Goal: Task Accomplishment & Management: Complete application form

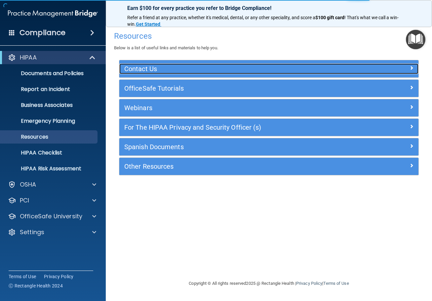
click at [147, 71] on h5 "Contact Us" at bounding box center [231, 68] width 215 height 7
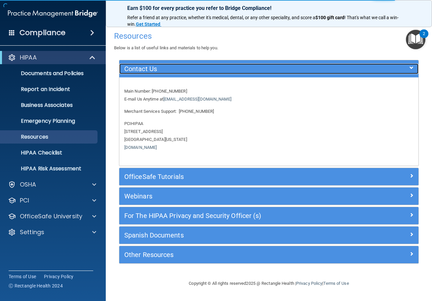
click at [147, 71] on h5 "Contact Us" at bounding box center [231, 68] width 215 height 7
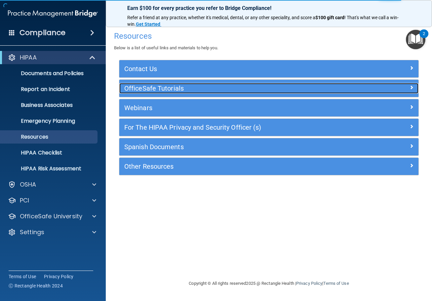
click at [146, 89] on h5 "OfficeSafe Tutorials" at bounding box center [231, 88] width 215 height 7
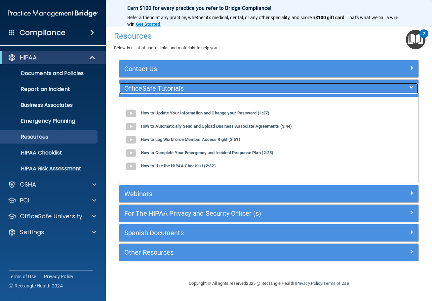
click at [146, 89] on h5 "OfficeSafe Tutorials" at bounding box center [231, 88] width 215 height 7
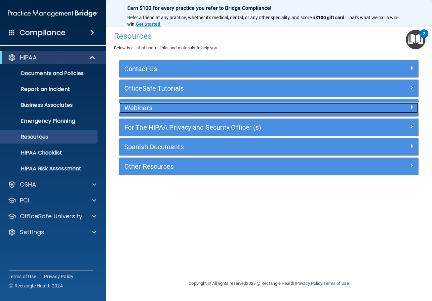
click at [147, 106] on h5 "Webinars" at bounding box center [231, 107] width 215 height 7
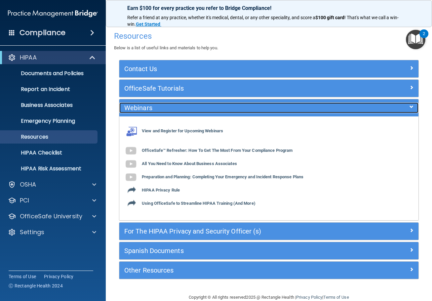
click at [147, 106] on h5 "Webinars" at bounding box center [231, 107] width 215 height 7
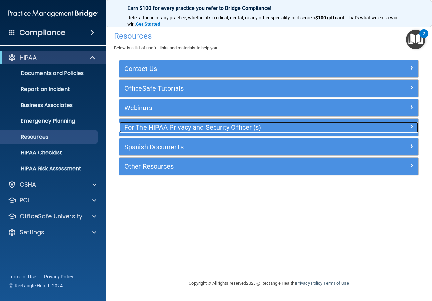
click at [149, 129] on h5 "For The HIPAA Privacy and Security Officer (s)" at bounding box center [231, 127] width 215 height 7
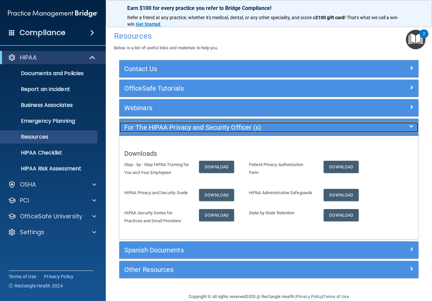
click at [149, 132] on div "For The HIPAA Privacy and Security Officer (s)" at bounding box center [231, 127] width 225 height 11
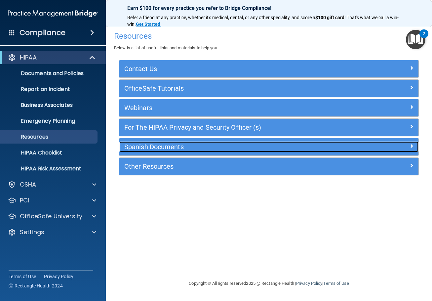
click at [149, 148] on h5 "Spanish Documents" at bounding box center [231, 146] width 215 height 7
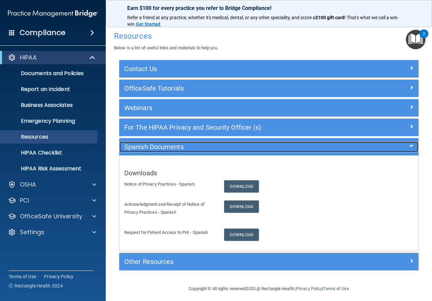
click at [149, 148] on h5 "Spanish Documents" at bounding box center [231, 146] width 215 height 7
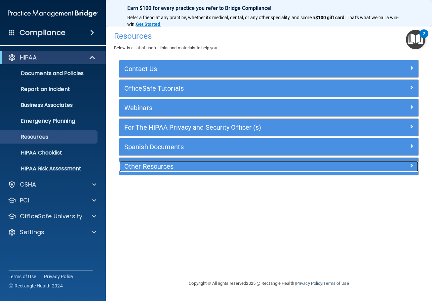
click at [148, 164] on h5 "Other Resources" at bounding box center [231, 166] width 215 height 7
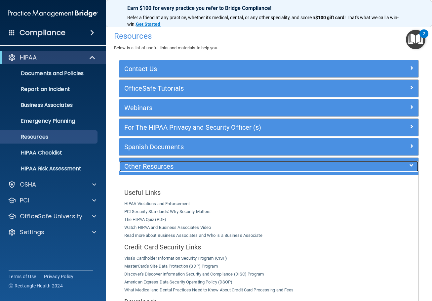
click at [148, 164] on h5 "Other Resources" at bounding box center [231, 166] width 215 height 7
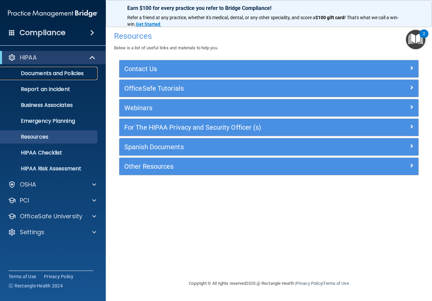
click at [55, 69] on link "Documents and Policies" at bounding box center [45, 73] width 104 height 13
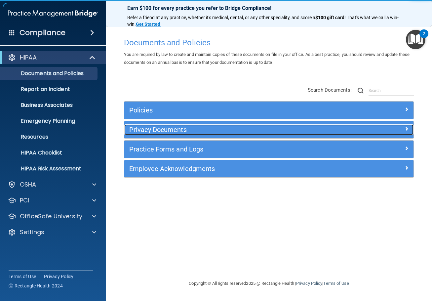
click at [153, 129] on h5 "Privacy Documents" at bounding box center [232, 129] width 207 height 7
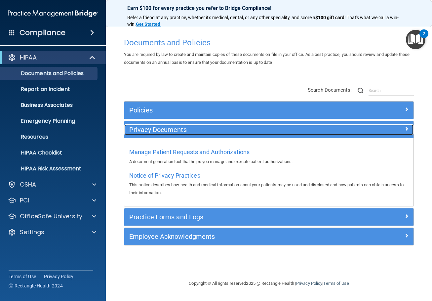
click at [153, 129] on h5 "Privacy Documents" at bounding box center [232, 129] width 207 height 7
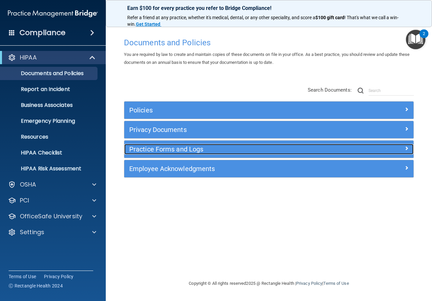
click at [162, 150] on h5 "Practice Forms and Logs" at bounding box center [232, 149] width 207 height 7
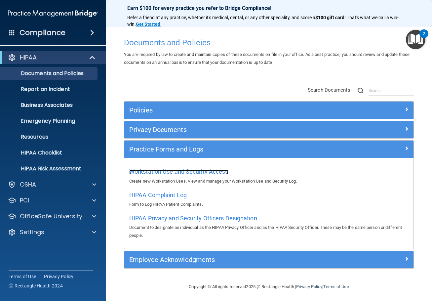
click at [173, 173] on span "Workstation Use and Security Access" at bounding box center [178, 171] width 99 height 7
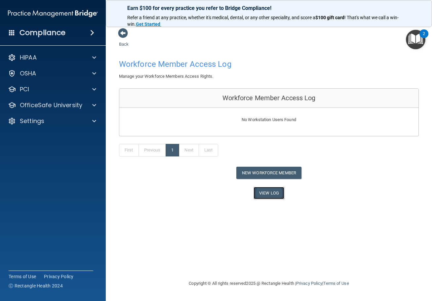
click at [269, 190] on link "View Log" at bounding box center [269, 193] width 31 height 12
click at [279, 178] on button "New Workforce Member" at bounding box center [268, 173] width 65 height 12
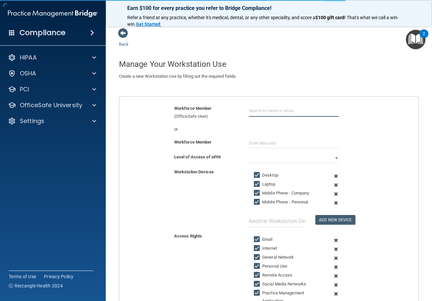
click at [254, 110] on input "text" at bounding box center [294, 111] width 90 height 12
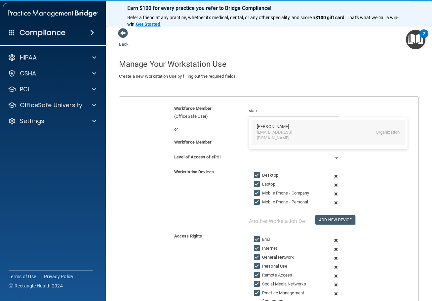
click at [260, 129] on div "[PERSON_NAME]" at bounding box center [273, 127] width 32 height 6
type input "[PERSON_NAME]"
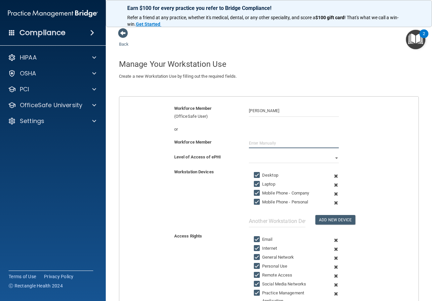
click at [262, 144] on input "text" at bounding box center [294, 143] width 90 height 10
click at [255, 157] on select "Full Limited None" at bounding box center [294, 158] width 90 height 10
click at [249, 153] on select "Full Limited None" at bounding box center [294, 158] width 90 height 10
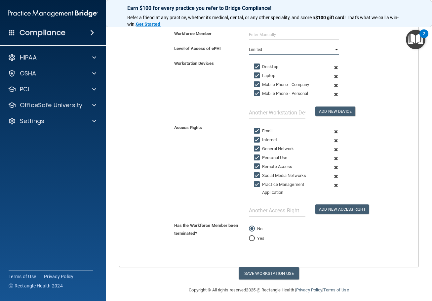
scroll to position [113, 0]
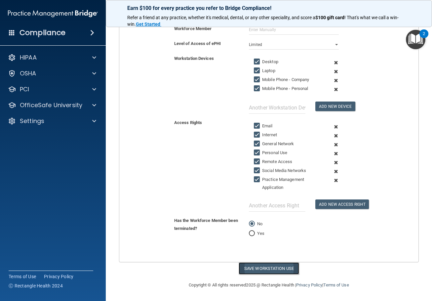
click at [271, 271] on button "Save Workstation Use" at bounding box center [269, 268] width 61 height 12
select select "? string:Full ?"
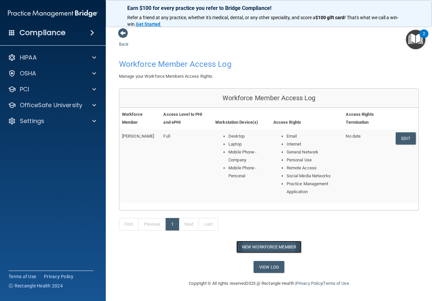
click at [264, 246] on button "New Workforce Member" at bounding box center [268, 247] width 65 height 12
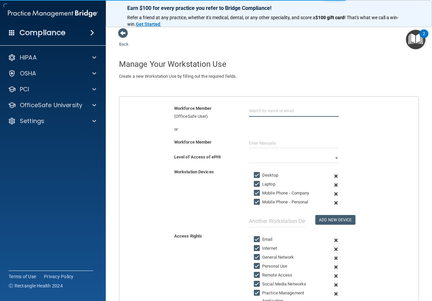
click at [268, 111] on input "text" at bounding box center [294, 111] width 90 height 12
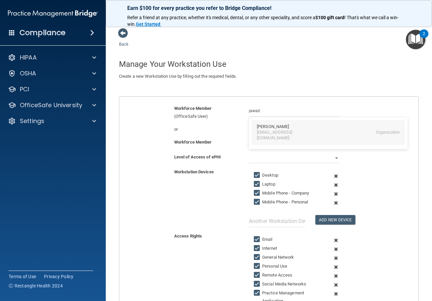
click at [269, 125] on div "[PERSON_NAME]" at bounding box center [273, 127] width 32 height 6
type input "[PERSON_NAME]"
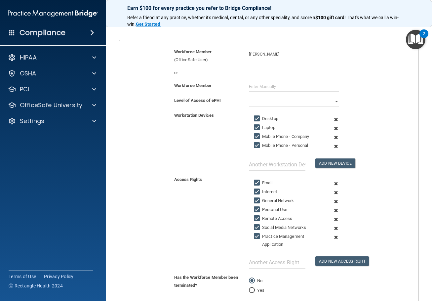
scroll to position [66, 0]
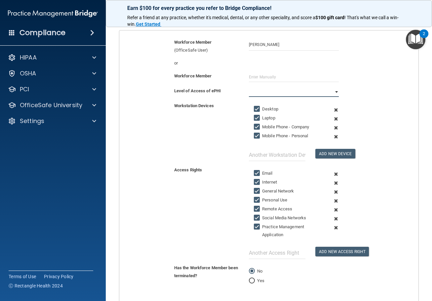
click at [271, 96] on select "Full Limited None" at bounding box center [294, 92] width 90 height 10
click at [249, 87] on select "Full Limited None" at bounding box center [294, 92] width 90 height 10
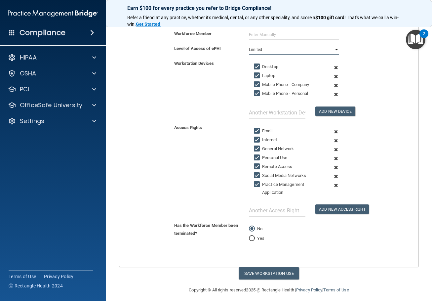
scroll to position [113, 0]
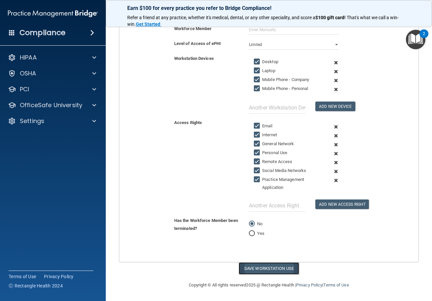
click at [275, 269] on button "Save Workstation Use" at bounding box center [269, 268] width 61 height 12
select select "? string:Full ?"
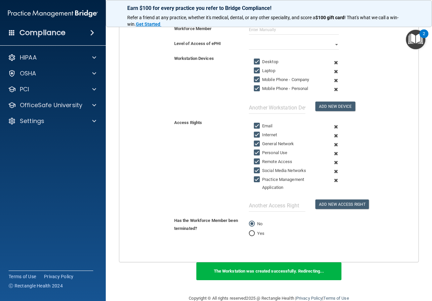
scroll to position [0, 0]
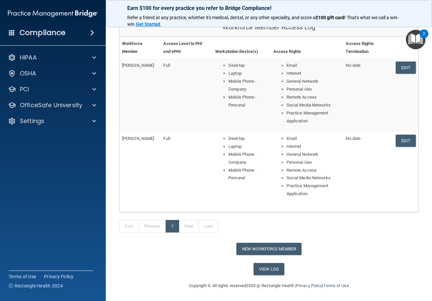
scroll to position [71, 0]
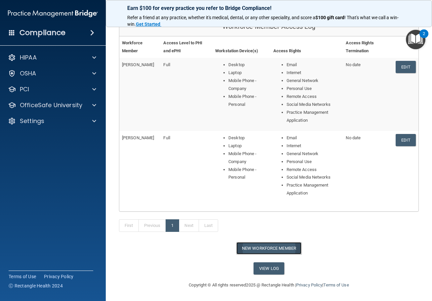
click at [267, 247] on button "New Workforce Member" at bounding box center [268, 248] width 65 height 12
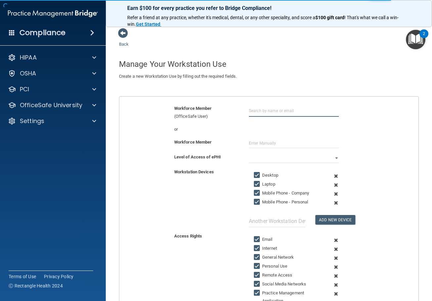
click at [264, 112] on input "text" at bounding box center [294, 111] width 90 height 12
click at [269, 110] on input "text" at bounding box center [294, 111] width 90 height 12
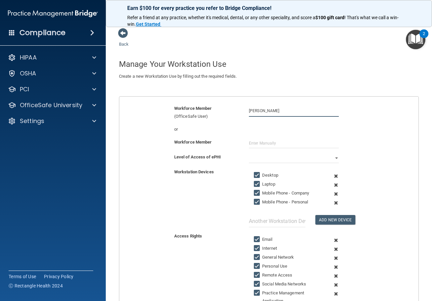
click at [269, 110] on input "[PERSON_NAME]" at bounding box center [294, 111] width 90 height 12
click at [266, 136] on div "[PERSON_NAME] [EMAIL_ADDRESS][DOMAIN_NAME] Organization" at bounding box center [328, 132] width 153 height 25
type input "[PERSON_NAME]"
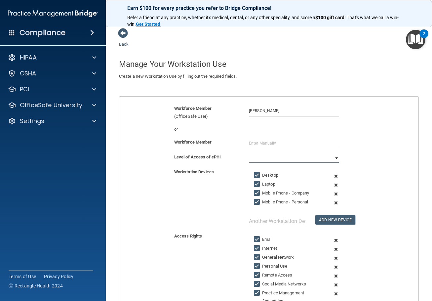
click at [259, 157] on select "Full Limited None" at bounding box center [294, 158] width 90 height 10
click at [249, 153] on select "Full Limited None" at bounding box center [294, 158] width 90 height 10
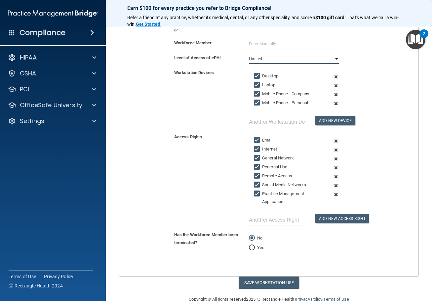
scroll to position [113, 0]
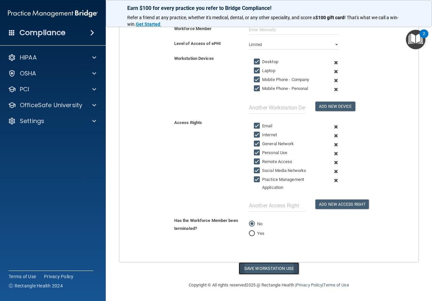
click at [282, 267] on button "Save Workstation Use" at bounding box center [269, 268] width 61 height 12
select select "? string:Full ?"
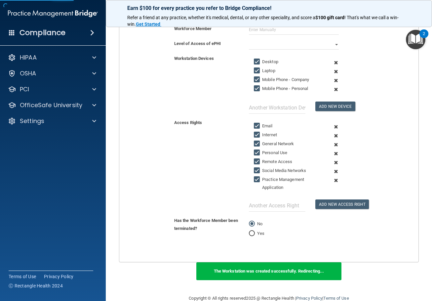
scroll to position [131, 0]
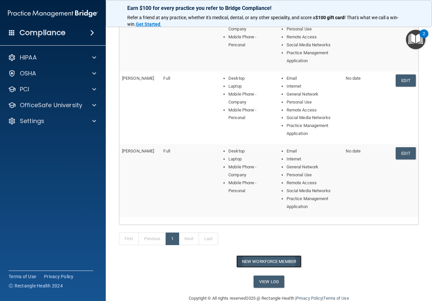
click at [271, 258] on button "New Workforce Member" at bounding box center [268, 261] width 65 height 12
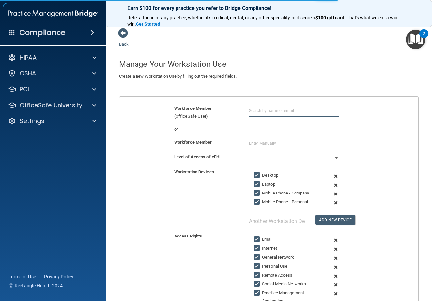
click at [266, 111] on input "text" at bounding box center [294, 111] width 90 height 12
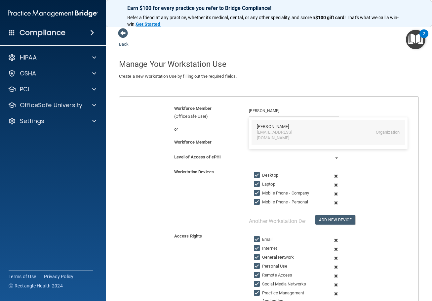
click at [269, 131] on div "[EMAIL_ADDRESS][DOMAIN_NAME]" at bounding box center [285, 135] width 57 height 11
type input "[PERSON_NAME]"
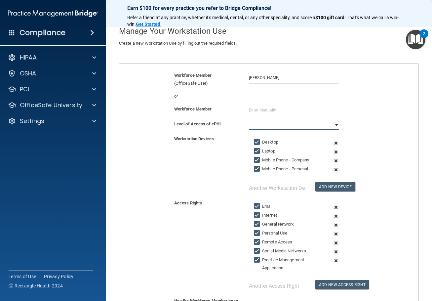
click at [269, 129] on select "Full Limited None" at bounding box center [294, 125] width 90 height 10
select select "1"
click at [249, 120] on select "Full Limited None" at bounding box center [294, 125] width 90 height 10
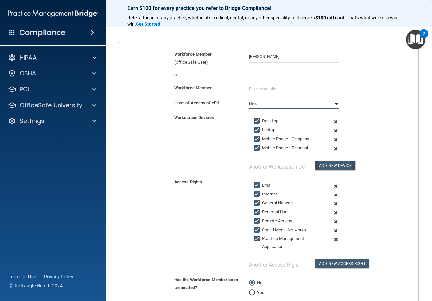
scroll to position [66, 0]
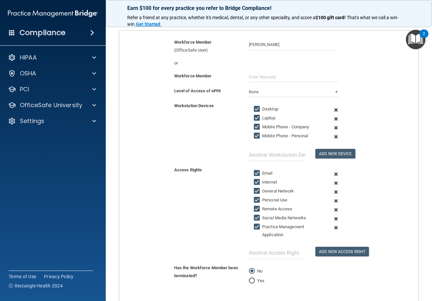
click at [333, 127] on span at bounding box center [336, 127] width 15 height 9
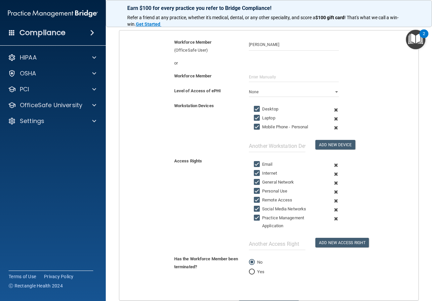
click at [333, 127] on span at bounding box center [336, 127] width 15 height 9
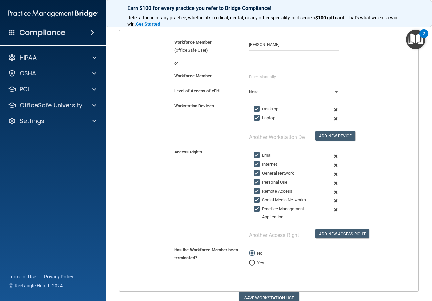
click at [332, 120] on span at bounding box center [336, 118] width 15 height 9
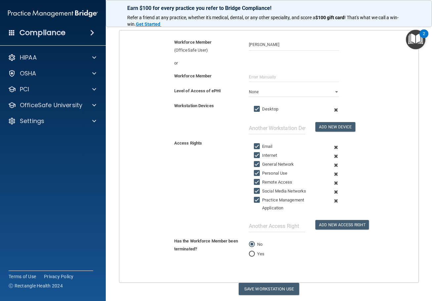
click at [331, 173] on span at bounding box center [336, 174] width 15 height 9
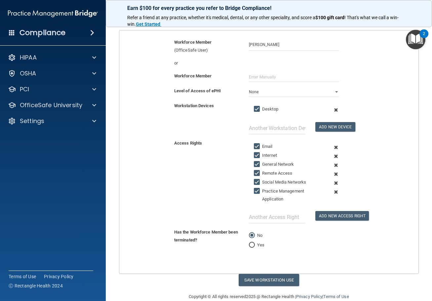
click at [332, 173] on span at bounding box center [336, 174] width 15 height 9
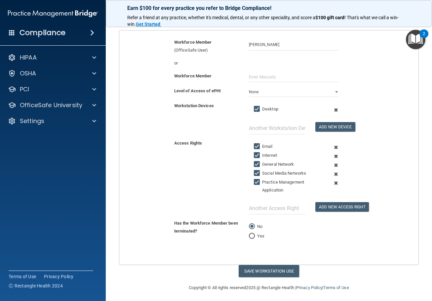
click at [332, 173] on span at bounding box center [336, 174] width 15 height 9
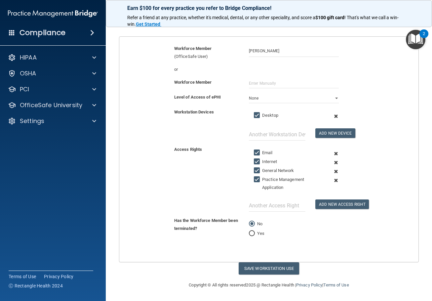
click at [333, 180] on span at bounding box center [336, 180] width 15 height 9
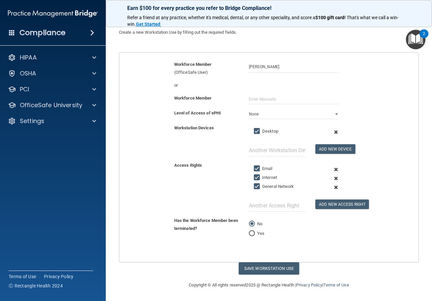
scroll to position [44, 0]
click at [316, 202] on button "Add New Access Right" at bounding box center [343, 204] width 54 height 10
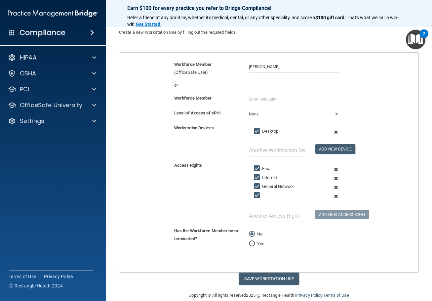
click at [269, 197] on div at bounding box center [286, 197] width 75 height 10
click at [269, 195] on div at bounding box center [286, 197] width 75 height 10
click at [255, 196] on input "checkbox" at bounding box center [258, 195] width 8 height 5
checkbox input "true"
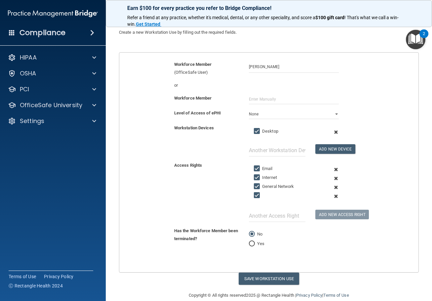
click at [271, 196] on div at bounding box center [286, 197] width 75 height 10
click at [332, 196] on span at bounding box center [336, 196] width 15 height 9
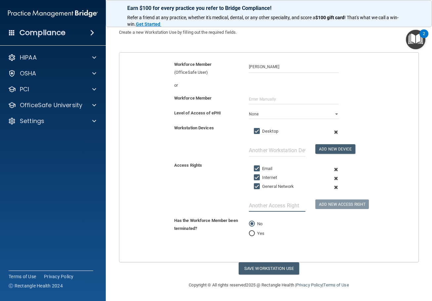
click at [288, 205] on input "text" at bounding box center [277, 205] width 57 height 12
click at [263, 207] on input "Practice Managment Application" at bounding box center [277, 205] width 57 height 12
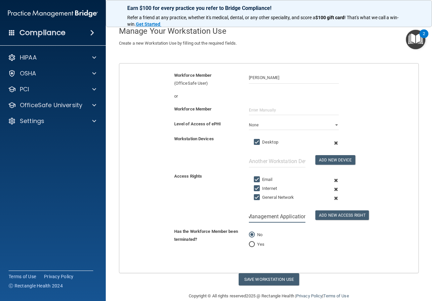
scroll to position [44, 0]
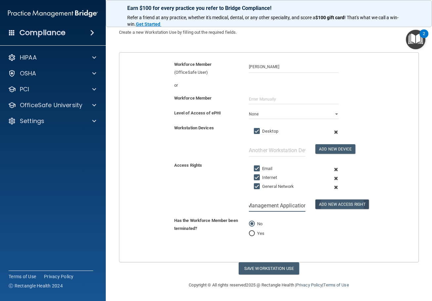
type input "Practice Management Application"
click at [336, 209] on button "Add New Access Right" at bounding box center [343, 204] width 54 height 10
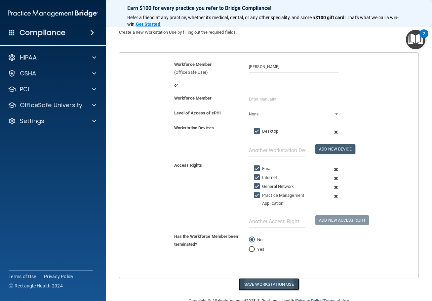
click at [286, 284] on button "Save Workstation Use" at bounding box center [269, 284] width 61 height 12
select select "? string:Limited ?"
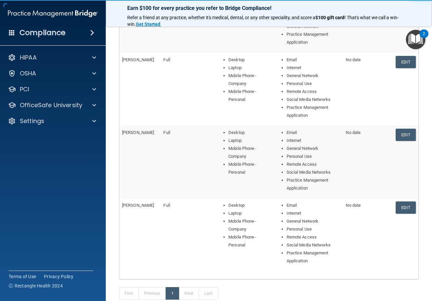
scroll to position [193, 0]
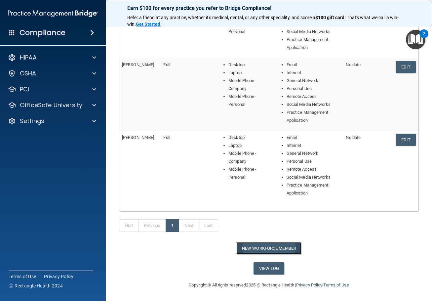
click at [282, 247] on button "New Workforce Member" at bounding box center [268, 248] width 65 height 12
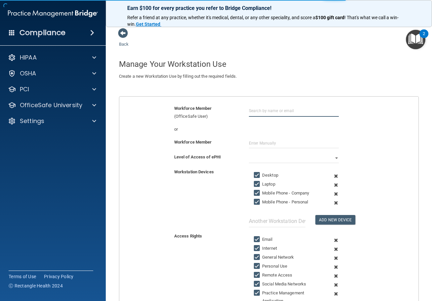
click at [251, 111] on input "text" at bounding box center [294, 111] width 90 height 12
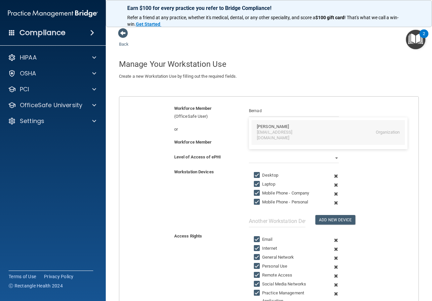
click at [291, 133] on div "[EMAIL_ADDRESS][DOMAIN_NAME]" at bounding box center [285, 135] width 57 height 11
type input "[PERSON_NAME]"
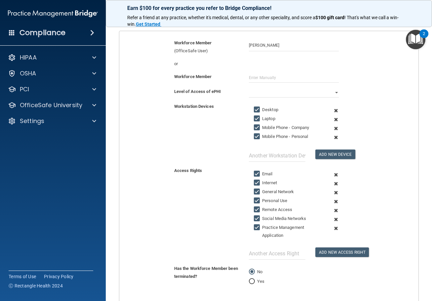
scroll to position [66, 0]
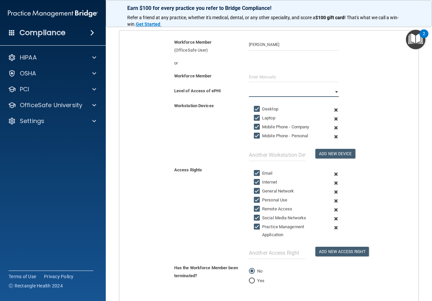
click at [271, 89] on select "Full Limited None" at bounding box center [294, 92] width 90 height 10
click at [249, 87] on select "Full Limited None" at bounding box center [294, 92] width 90 height 10
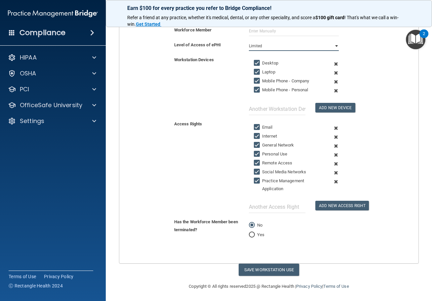
scroll to position [113, 0]
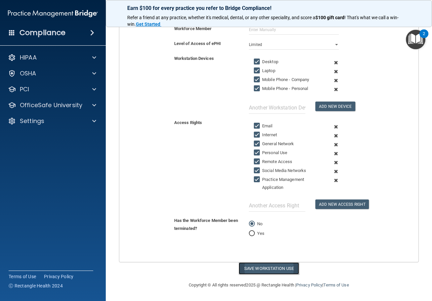
click at [278, 266] on button "Save Workstation Use" at bounding box center [269, 268] width 61 height 12
select select "? string:Full ?"
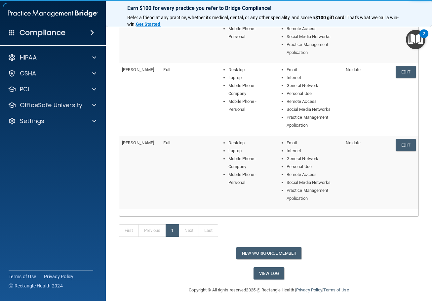
scroll to position [266, 0]
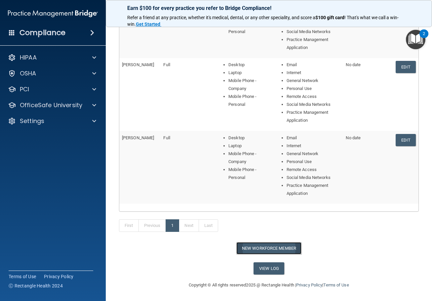
click at [258, 245] on button "New Workforce Member" at bounding box center [268, 248] width 65 height 12
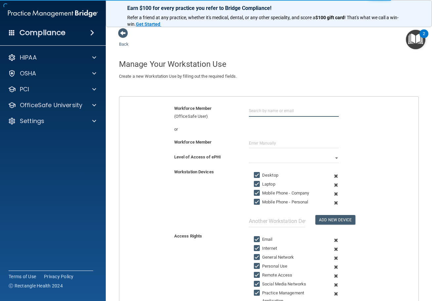
click at [274, 111] on input "text" at bounding box center [294, 111] width 90 height 12
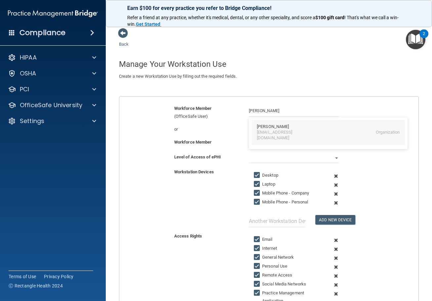
click at [272, 125] on div "[PERSON_NAME]" at bounding box center [273, 127] width 32 height 6
type input "[PERSON_NAME]"
click at [268, 142] on input "text" at bounding box center [294, 143] width 90 height 10
click at [263, 154] on select "Full Limited None" at bounding box center [294, 158] width 90 height 10
click at [249, 153] on select "Full Limited None" at bounding box center [294, 158] width 90 height 10
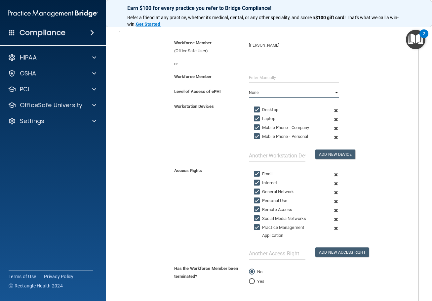
scroll to position [66, 0]
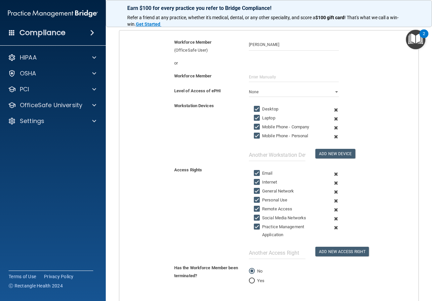
click at [334, 128] on span at bounding box center [336, 127] width 15 height 9
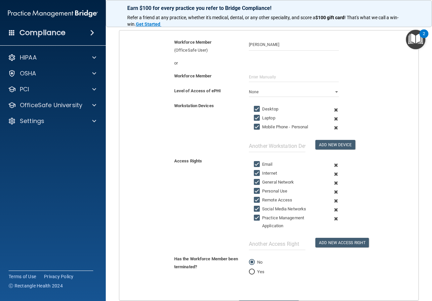
click at [334, 128] on span at bounding box center [336, 127] width 15 height 9
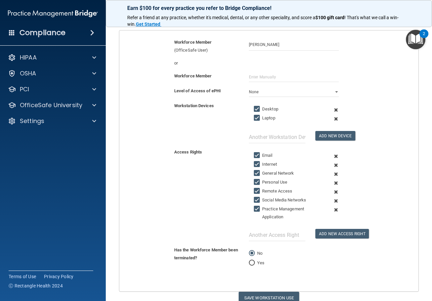
click at [334, 119] on span at bounding box center [336, 118] width 15 height 9
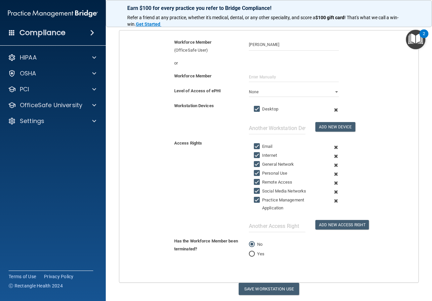
click at [332, 173] on span at bounding box center [336, 174] width 15 height 9
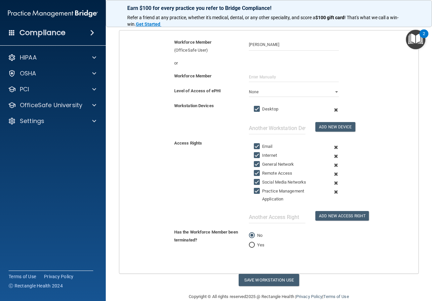
click at [333, 174] on span at bounding box center [336, 174] width 15 height 9
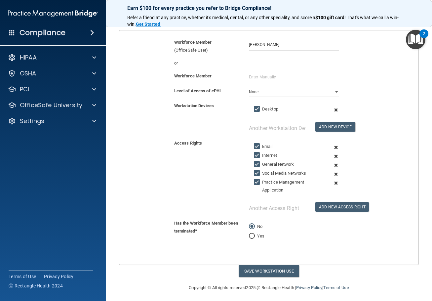
click at [333, 174] on span at bounding box center [336, 174] width 15 height 9
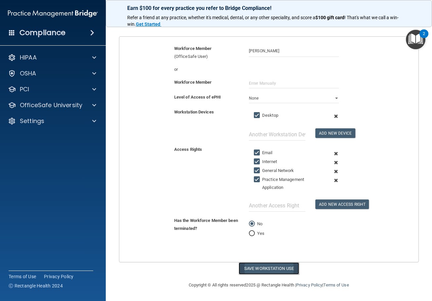
click at [282, 271] on button "Save Workstation Use" at bounding box center [269, 268] width 61 height 12
select select "? string:Limited ?"
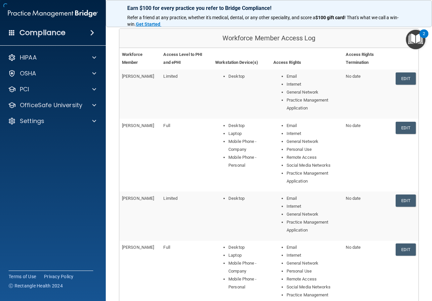
scroll to position [229, 0]
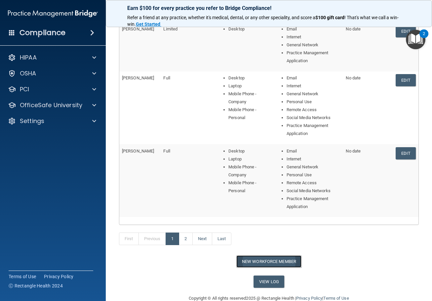
click at [280, 265] on button "New Workforce Member" at bounding box center [268, 261] width 65 height 12
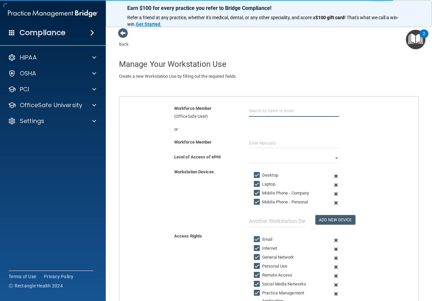
click at [264, 112] on input "text" at bounding box center [294, 111] width 90 height 12
type input "v"
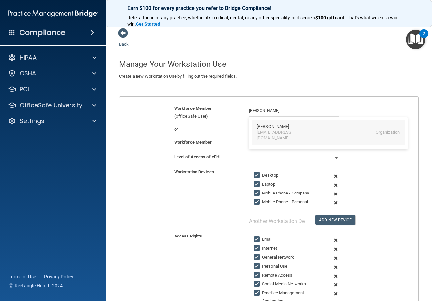
click at [271, 125] on div "[PERSON_NAME]" at bounding box center [273, 127] width 32 height 6
type input "[PERSON_NAME]"
click at [229, 86] on div "Create a new Workstation Use by filling out the required fields. Edit a Worksta…" at bounding box center [269, 80] width 310 height 16
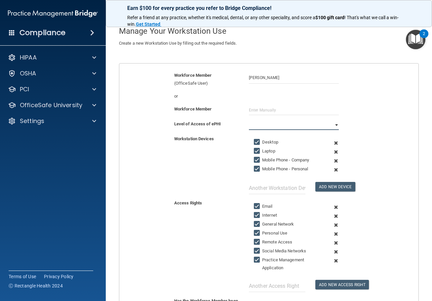
click at [298, 125] on select "Full Limited None" at bounding box center [294, 125] width 90 height 10
click at [249, 120] on select "Full Limited None" at bounding box center [294, 125] width 90 height 10
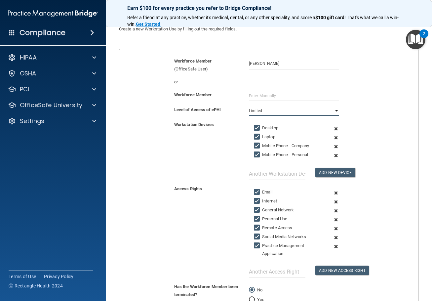
scroll to position [113, 0]
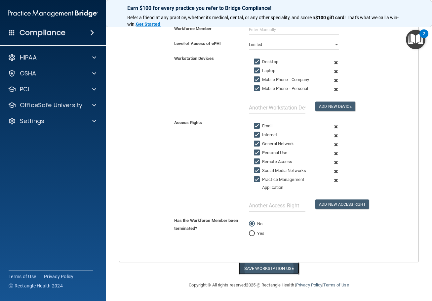
click at [275, 268] on button "Save Workstation Use" at bounding box center [269, 268] width 61 height 12
select select "? string:Full ?"
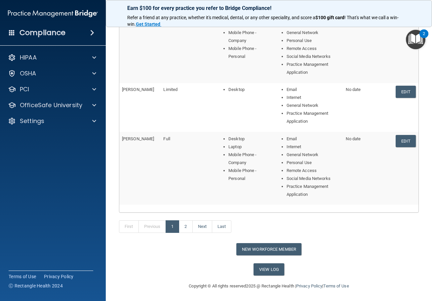
scroll to position [242, 0]
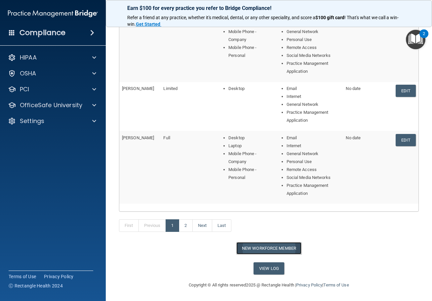
click at [265, 250] on button "New Workforce Member" at bounding box center [268, 248] width 65 height 12
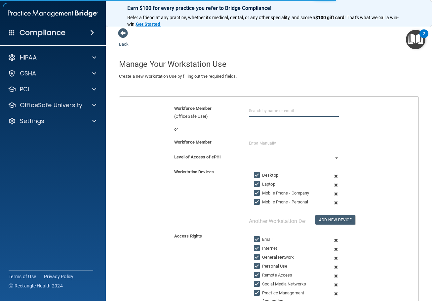
click at [264, 114] on input "text" at bounding box center [294, 111] width 90 height 12
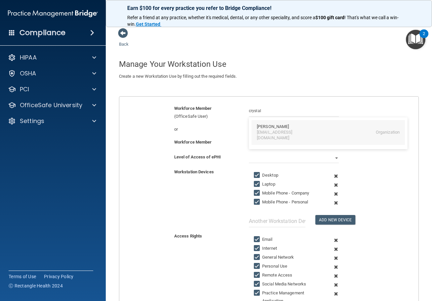
click at [278, 133] on div "[EMAIL_ADDRESS][DOMAIN_NAME]" at bounding box center [285, 135] width 57 height 11
type input "[PERSON_NAME]"
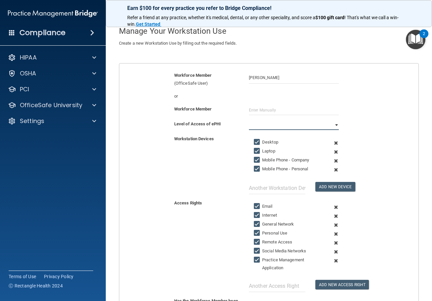
click at [261, 127] on select "Full Limited None" at bounding box center [294, 125] width 90 height 10
click at [249, 120] on select "Full Limited None" at bounding box center [294, 125] width 90 height 10
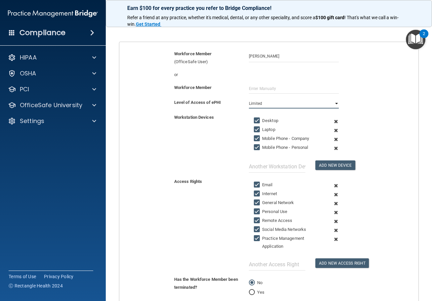
scroll to position [66, 0]
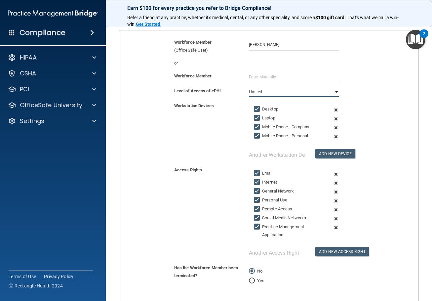
click at [279, 96] on select "Full Limited None" at bounding box center [294, 92] width 90 height 10
click at [249, 87] on select "Full Limited None" at bounding box center [294, 92] width 90 height 10
click at [333, 128] on span at bounding box center [336, 127] width 15 height 9
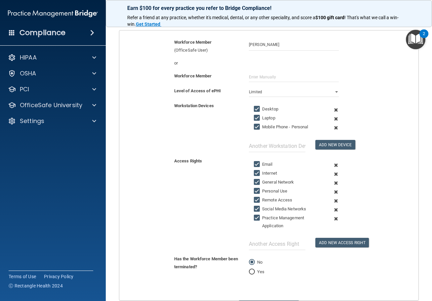
click at [333, 128] on span at bounding box center [336, 127] width 15 height 9
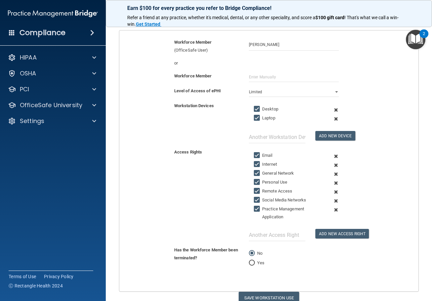
click at [332, 120] on span at bounding box center [336, 118] width 15 height 9
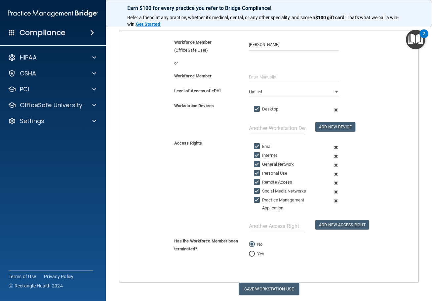
click at [333, 165] on span at bounding box center [336, 165] width 15 height 9
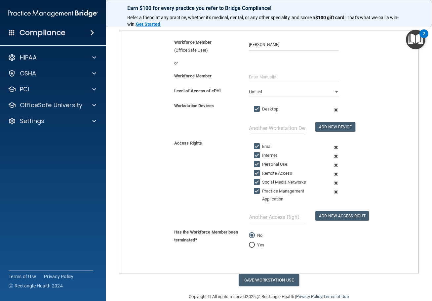
click at [333, 165] on span at bounding box center [336, 165] width 15 height 9
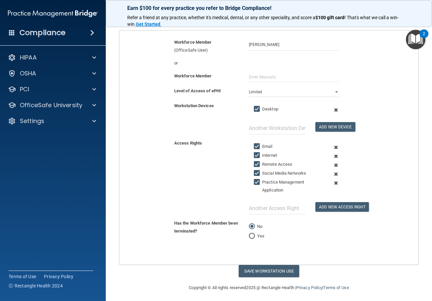
click at [333, 165] on span at bounding box center [336, 165] width 15 height 9
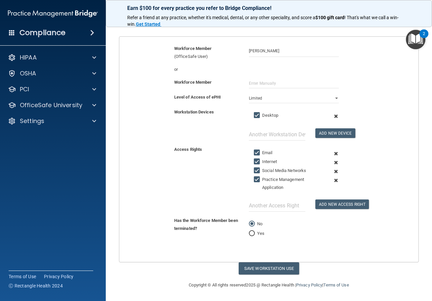
scroll to position [60, 0]
click at [332, 171] on span at bounding box center [336, 171] width 15 height 9
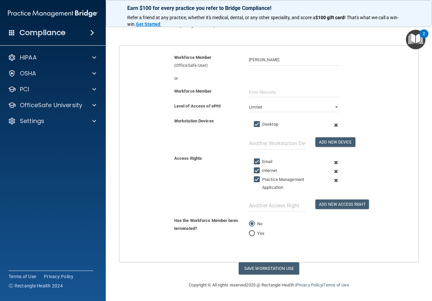
scroll to position [51, 0]
click at [288, 268] on button "Save Workstation Use" at bounding box center [269, 268] width 61 height 12
select select "? string:Limited ?"
